Goal: Task Accomplishment & Management: Complete application form

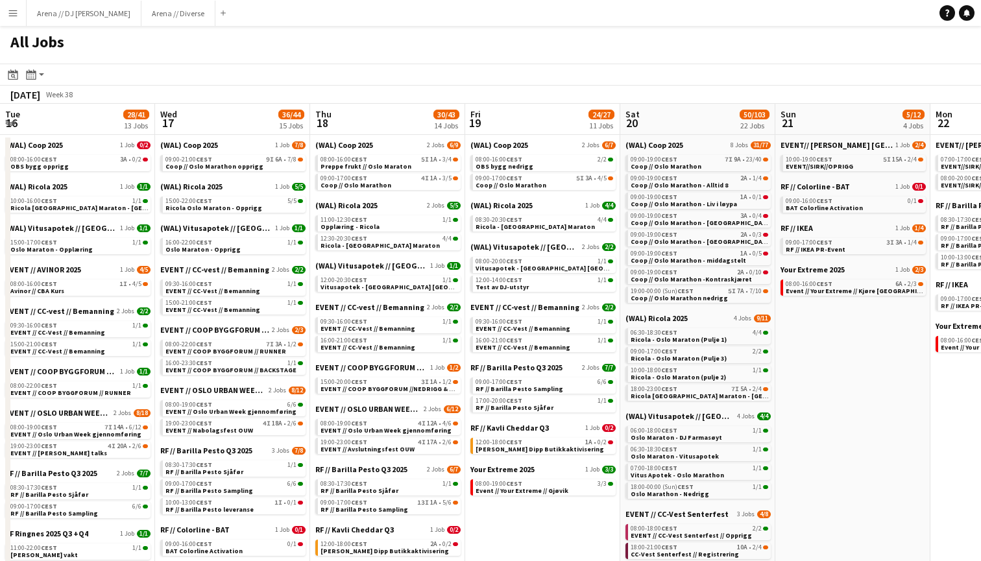
scroll to position [0, 315]
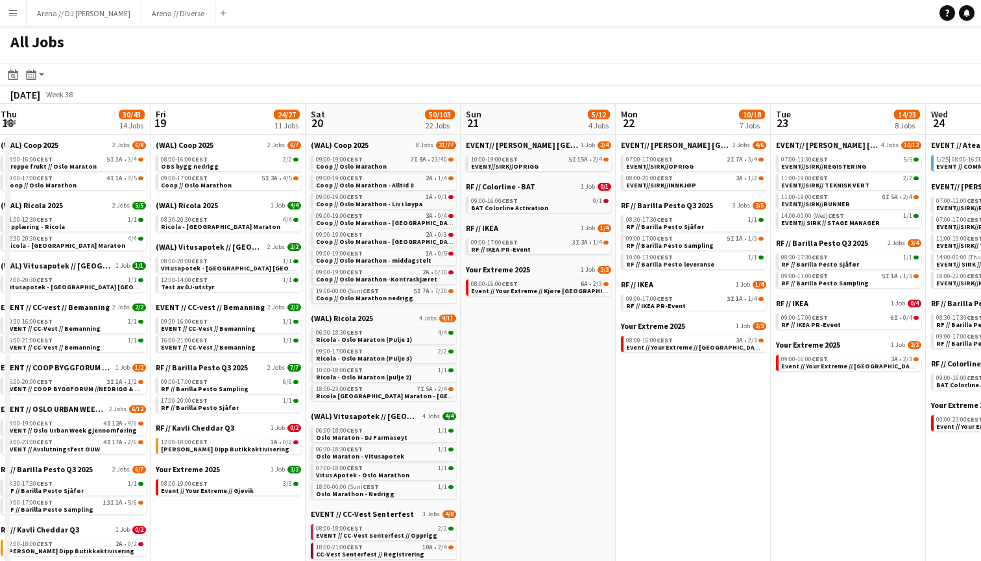
click at [10, 7] on button "Menu" at bounding box center [13, 13] width 26 height 26
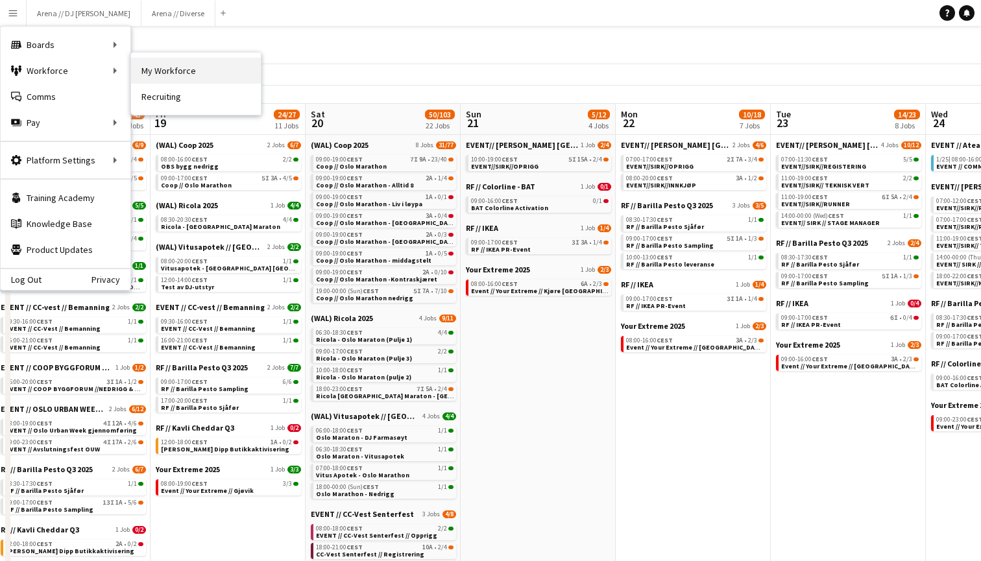
click at [150, 71] on link "My Workforce" at bounding box center [196, 71] width 130 height 26
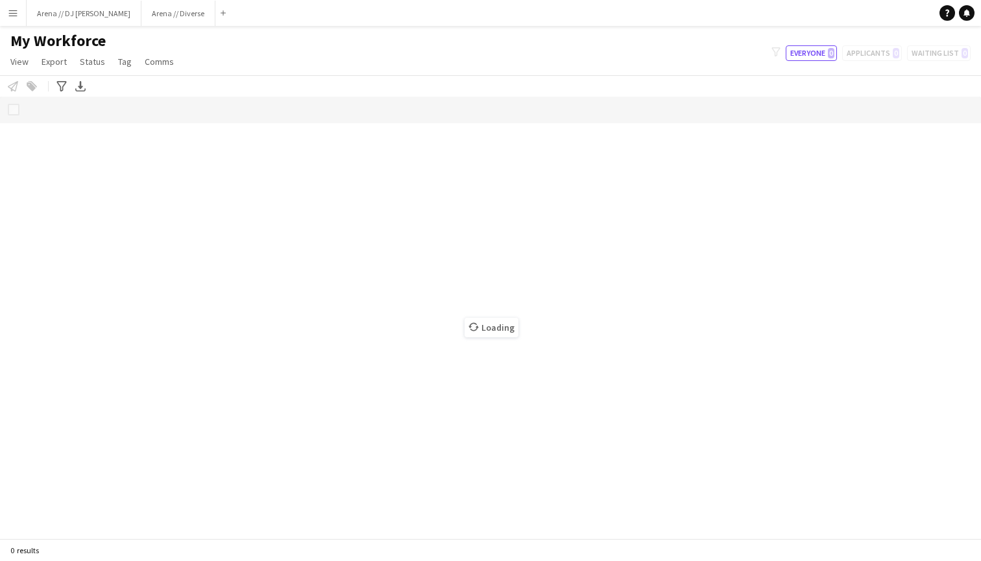
click at [5, 1] on button "Menu" at bounding box center [13, 13] width 26 height 26
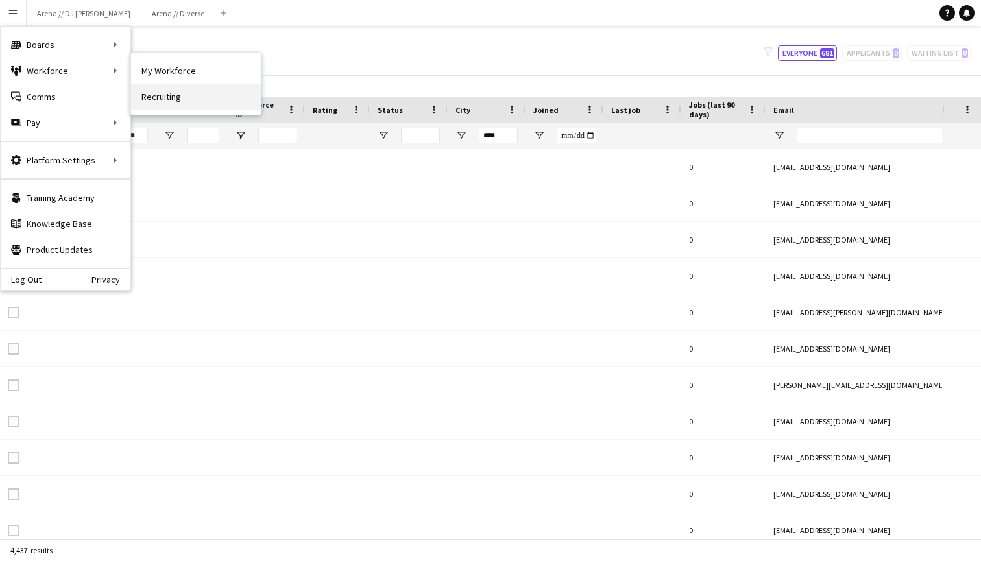
click at [140, 90] on link "Recruiting" at bounding box center [196, 97] width 130 height 26
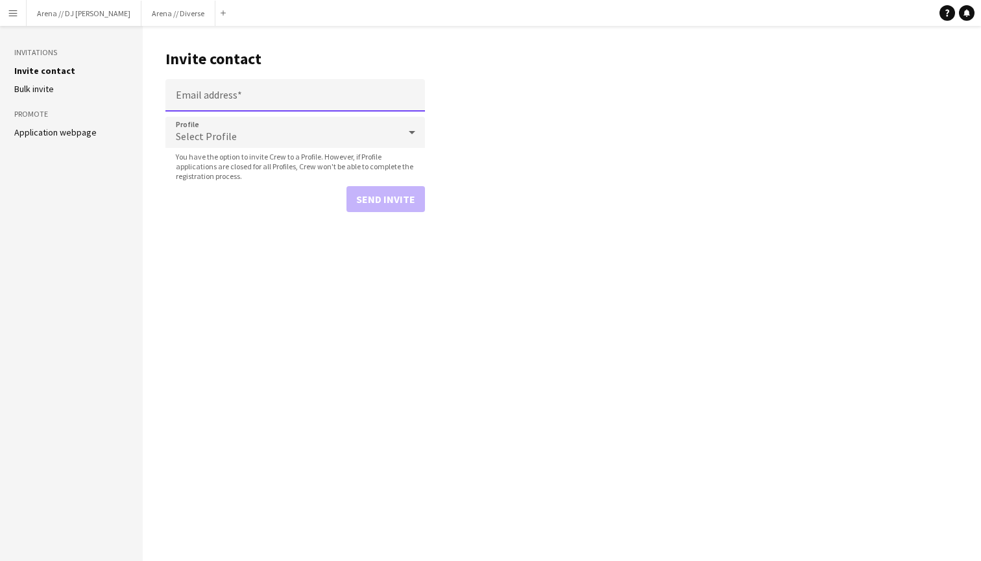
click at [205, 93] on input "Email address" at bounding box center [294, 95] width 259 height 32
paste input "**********"
type input "**********"
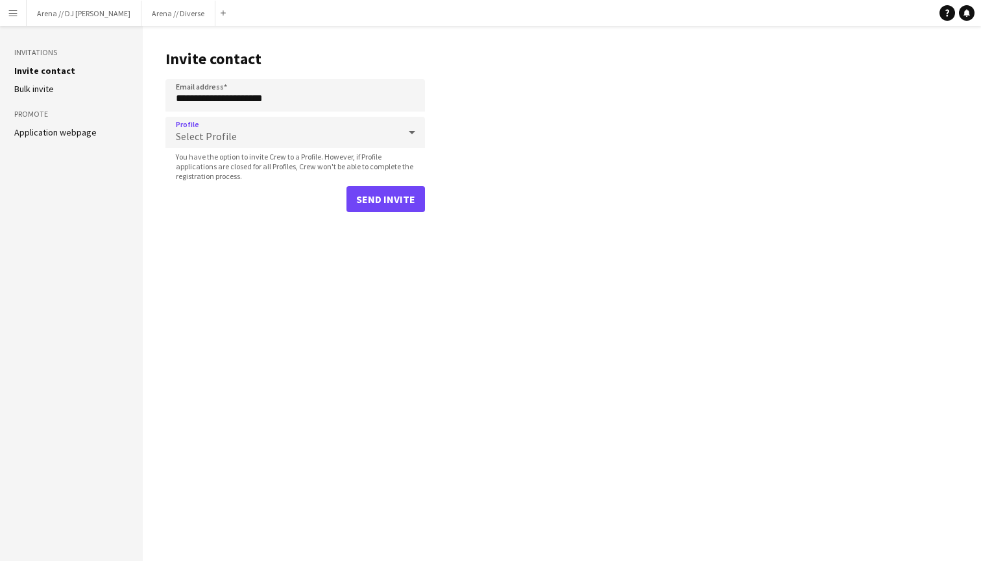
click at [259, 128] on div "Select Profile" at bounding box center [282, 132] width 234 height 31
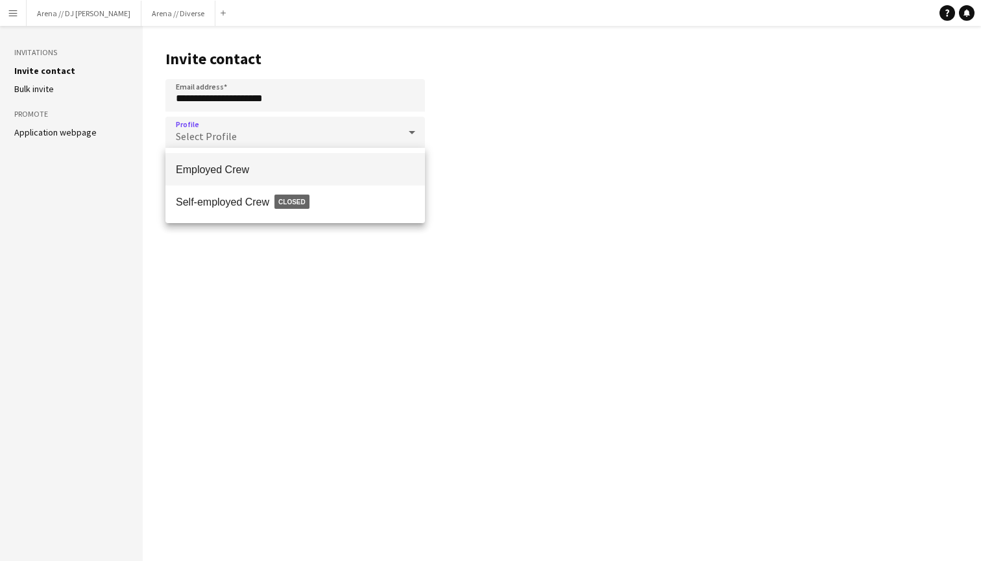
click at [258, 167] on span "Employed Crew" at bounding box center [295, 169] width 239 height 12
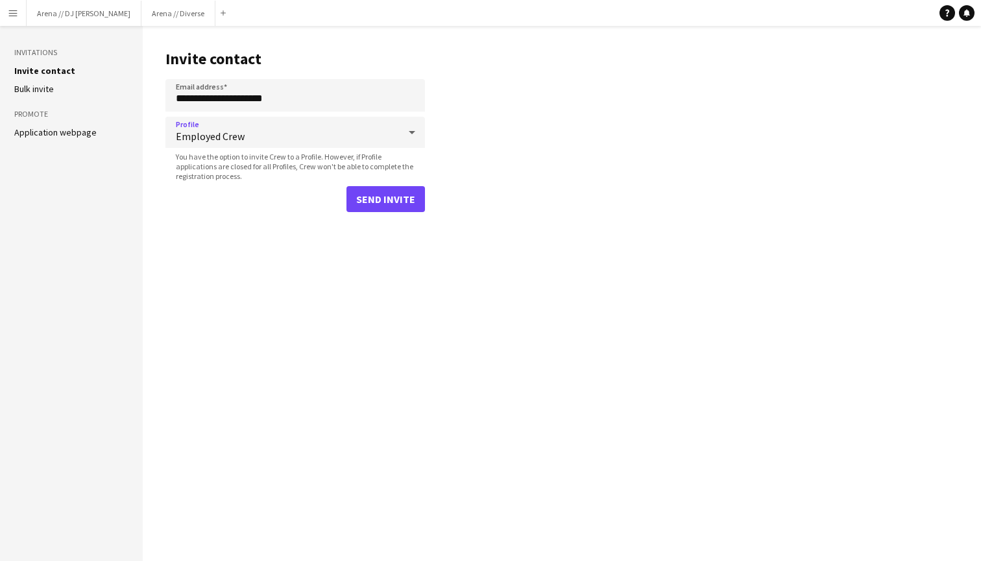
click at [381, 194] on button "Send invite" at bounding box center [385, 199] width 78 height 26
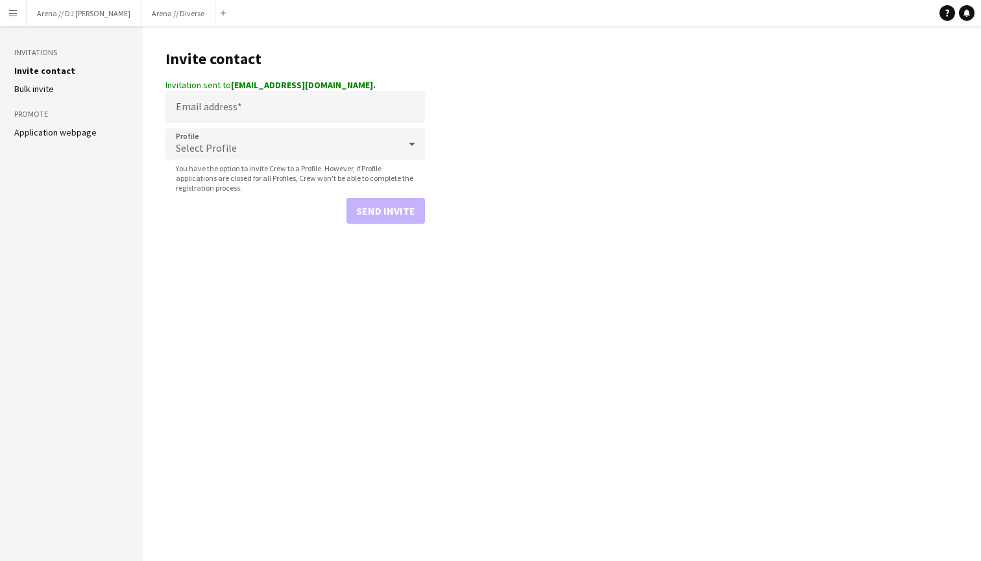
click at [10, 10] on app-icon "Menu" at bounding box center [13, 13] width 10 height 10
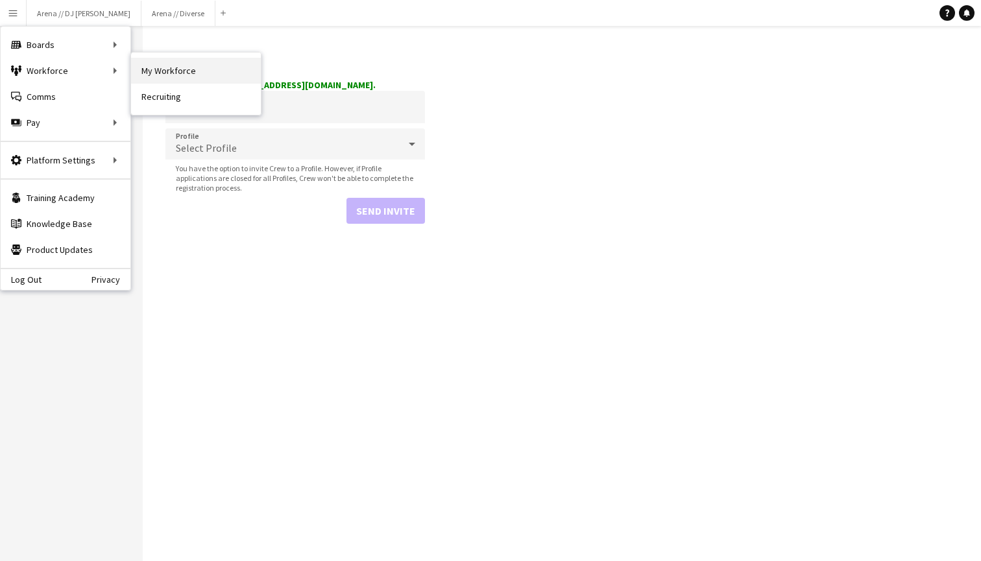
click at [162, 73] on link "My Workforce" at bounding box center [196, 71] width 130 height 26
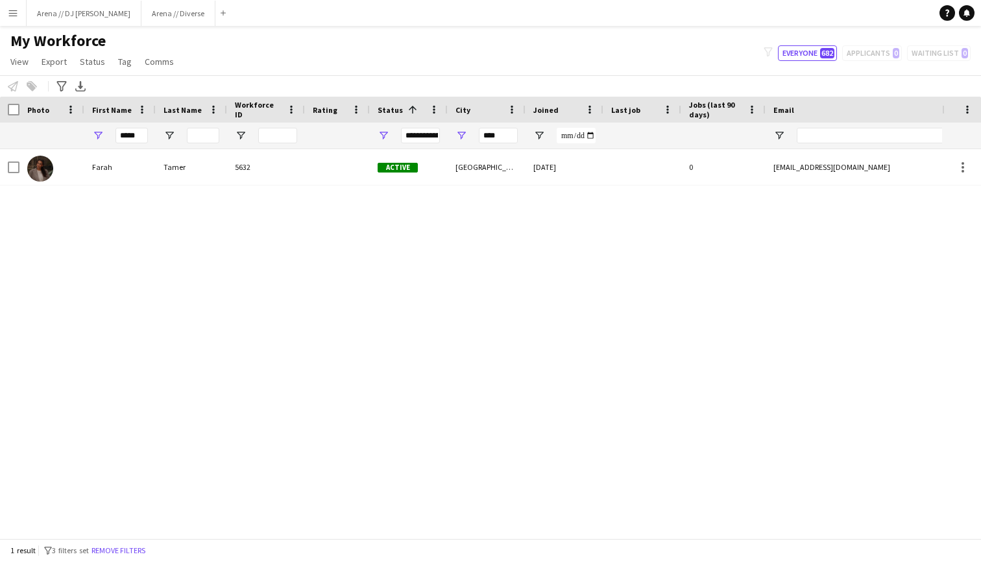
click at [8, 9] on app-icon "Menu" at bounding box center [13, 13] width 10 height 10
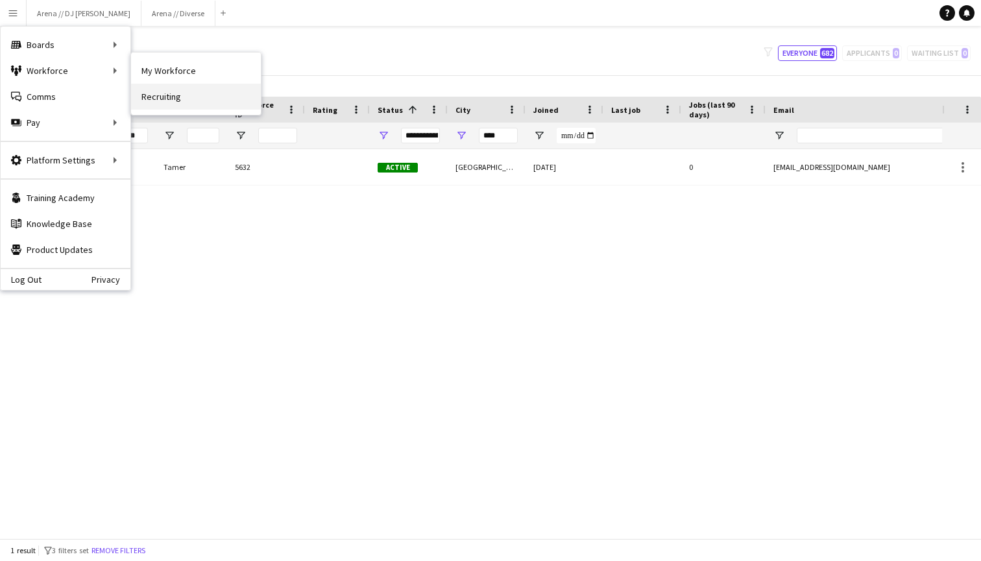
click at [173, 102] on link "Recruiting" at bounding box center [196, 97] width 130 height 26
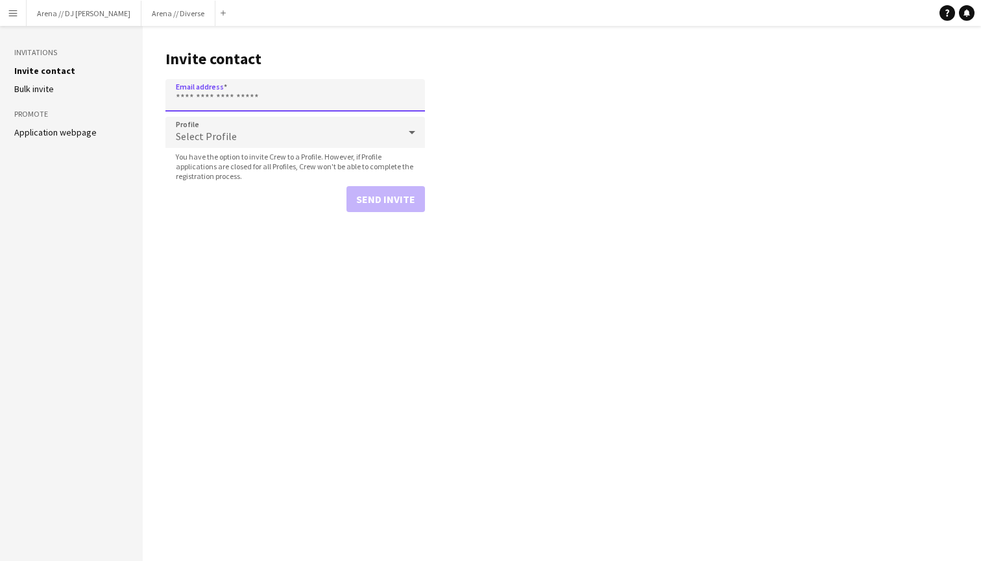
click at [221, 103] on input "Email address" at bounding box center [294, 95] width 259 height 32
paste input "**********"
type input "**********"
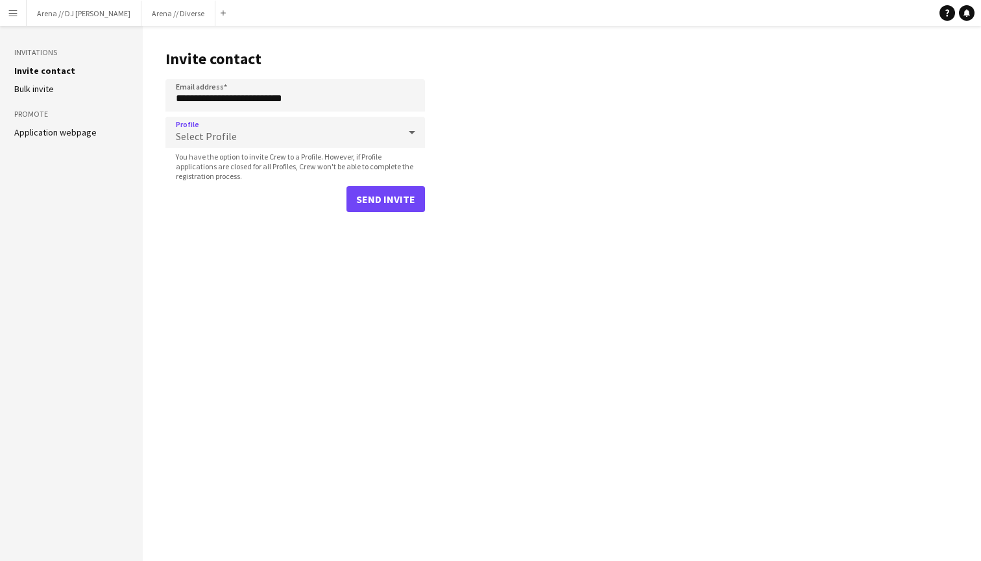
click at [245, 132] on div "Select Profile" at bounding box center [282, 132] width 234 height 31
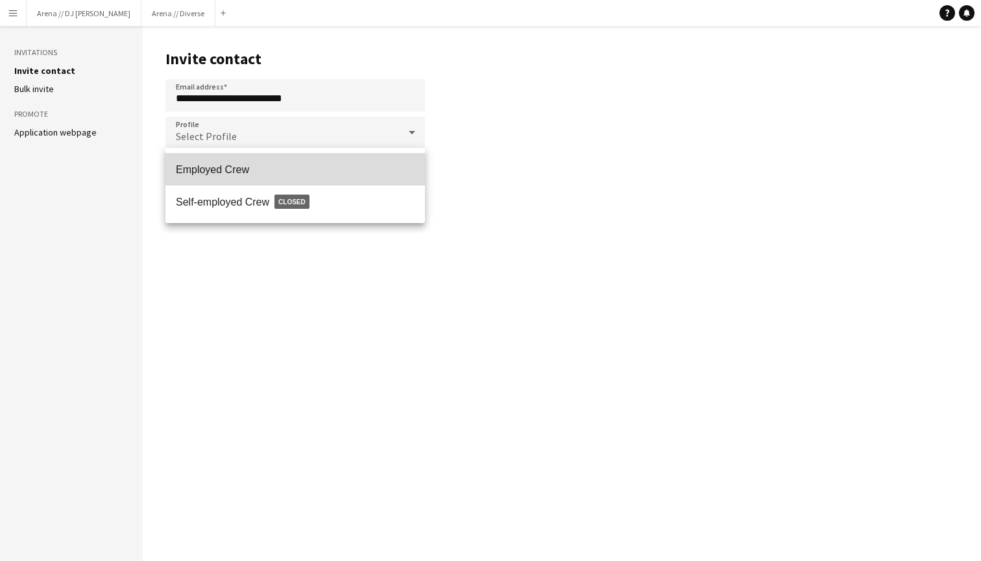
click at [239, 160] on mat-option "Employed Crew" at bounding box center [294, 169] width 259 height 32
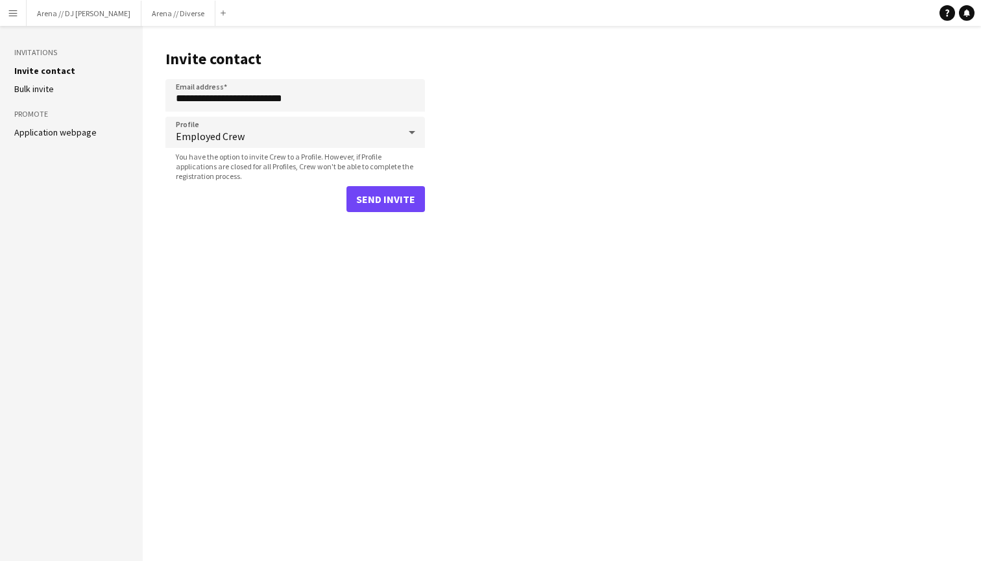
click at [369, 202] on button "Send invite" at bounding box center [385, 199] width 78 height 26
